Goal: Navigation & Orientation: Find specific page/section

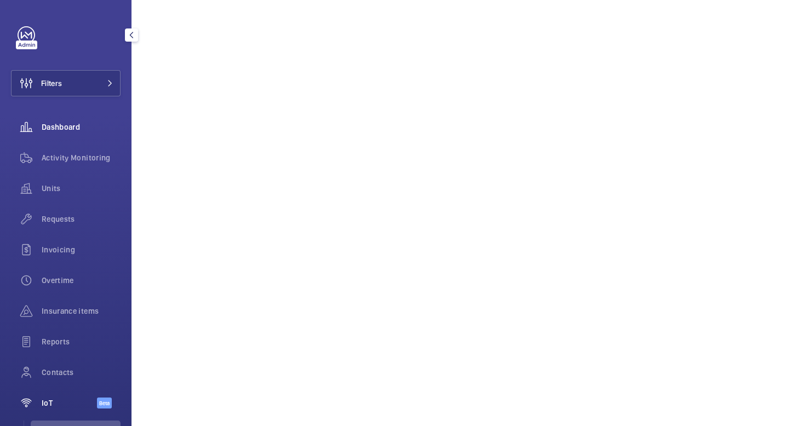
click at [52, 126] on span "Dashboard" at bounding box center [81, 127] width 79 height 11
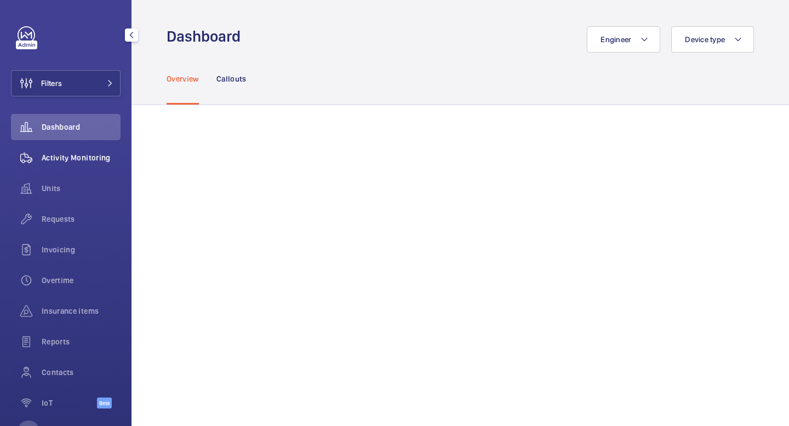
click at [82, 161] on span "Activity Monitoring" at bounding box center [81, 157] width 79 height 11
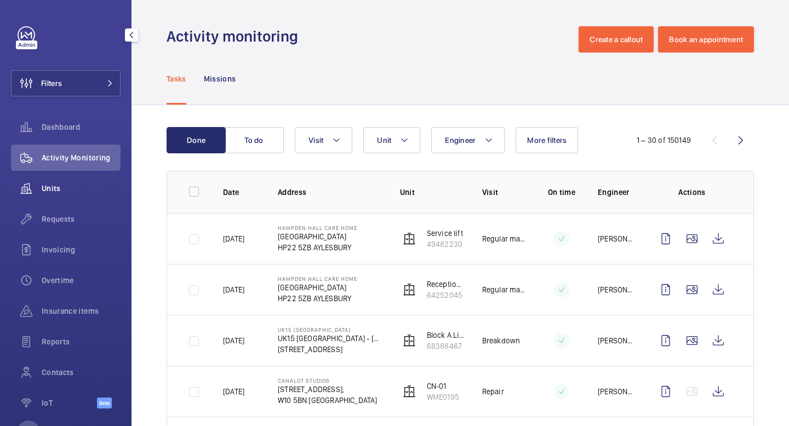
click at [75, 184] on span "Units" at bounding box center [81, 188] width 79 height 11
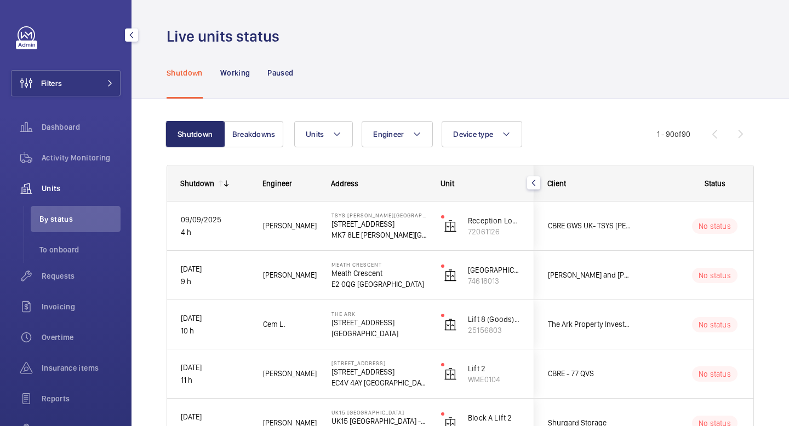
click at [74, 195] on div "Units" at bounding box center [66, 188] width 110 height 26
click at [96, 163] on div "Activity Monitoring" at bounding box center [66, 158] width 110 height 26
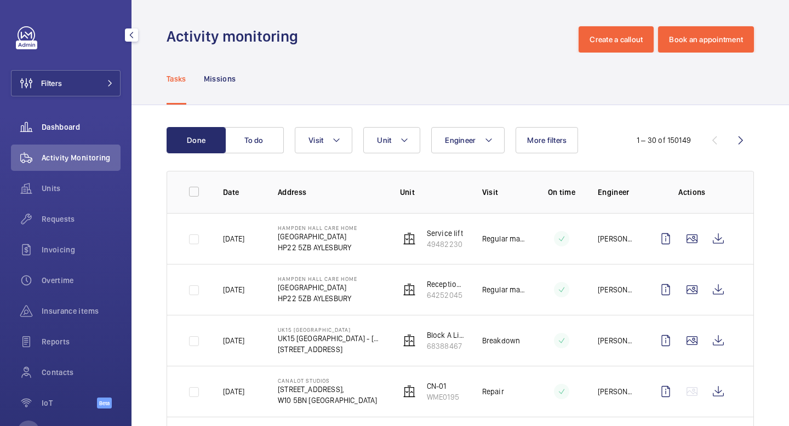
click at [95, 128] on span "Dashboard" at bounding box center [81, 127] width 79 height 11
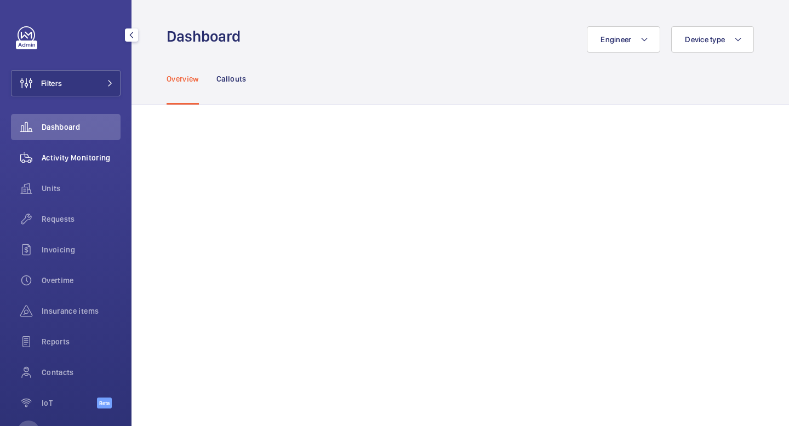
click at [94, 155] on span "Activity Monitoring" at bounding box center [81, 157] width 79 height 11
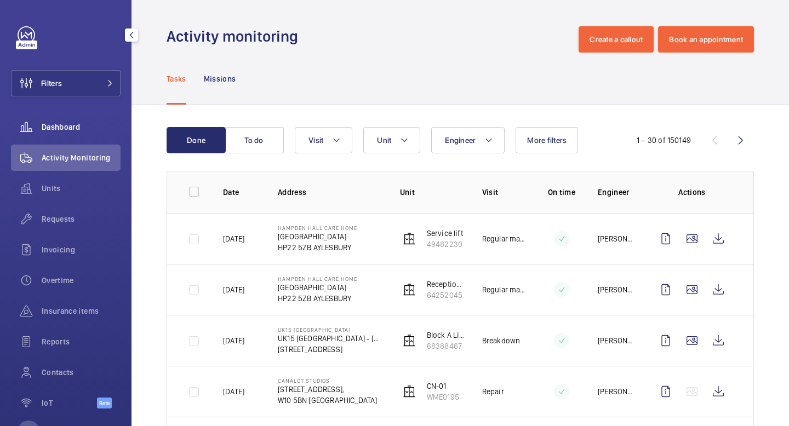
click at [88, 121] on div "Dashboard" at bounding box center [66, 127] width 110 height 26
